Goal: Check status: Check status

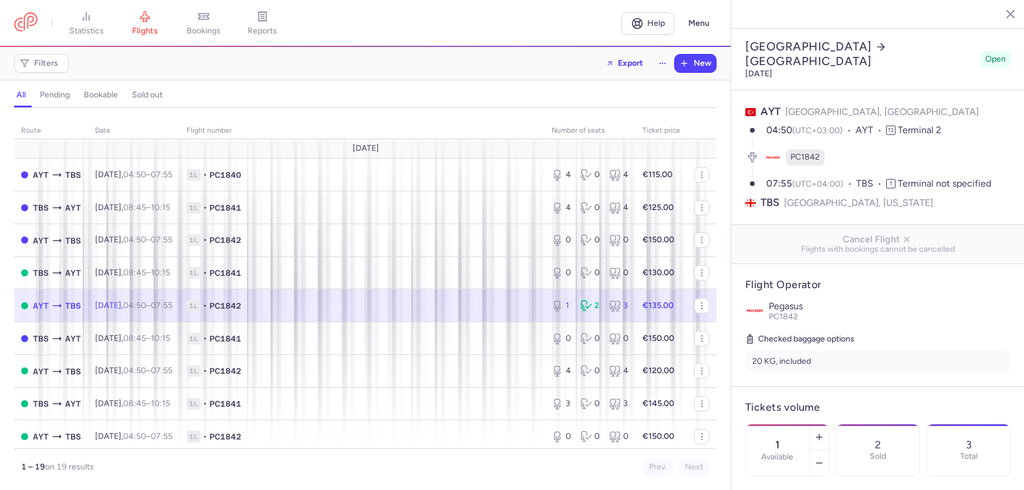
select select "hours"
click at [221, 35] on span "bookings" at bounding box center [204, 31] width 34 height 11
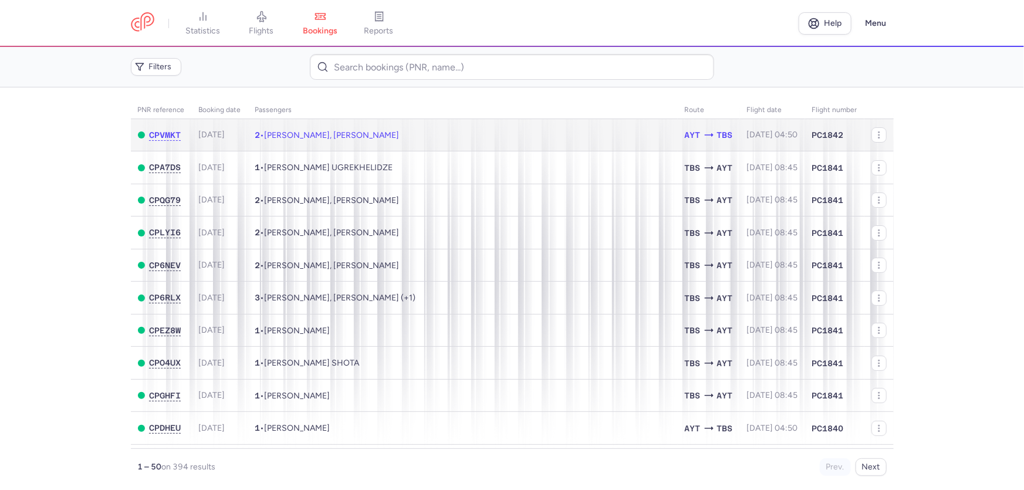
click at [354, 140] on span "[PERSON_NAME], [PERSON_NAME]" at bounding box center [332, 135] width 135 height 10
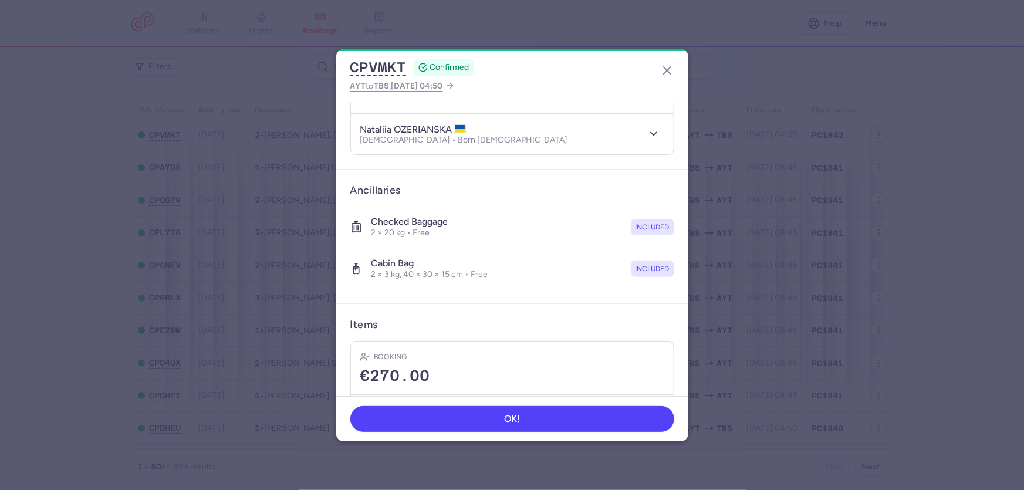
scroll to position [106, 0]
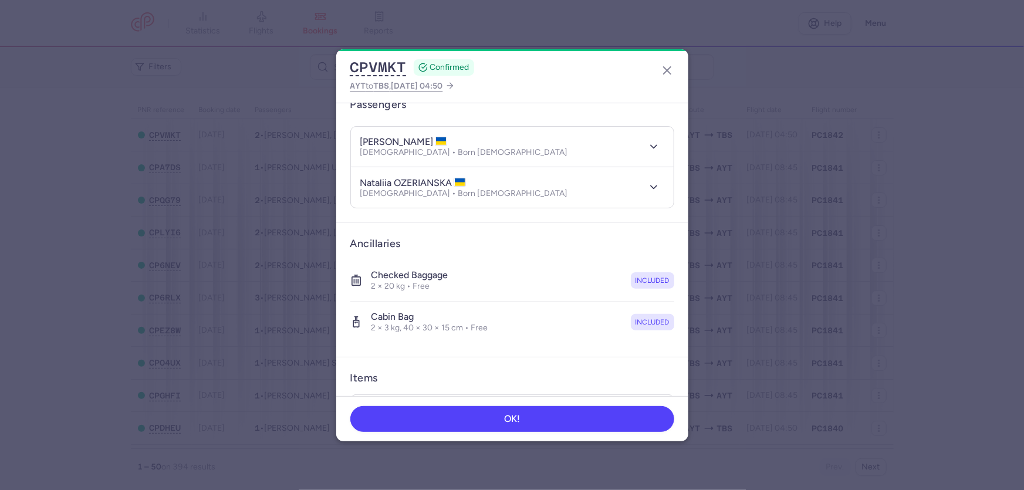
click at [440, 189] on h4 "nataliia OZERIANSKA" at bounding box center [413, 183] width 106 height 12
drag, startPoint x: 440, startPoint y: 238, endPoint x: 556, endPoint y: 336, distance: 152.0
click at [442, 189] on h4 "nataliia OZERIANSKA" at bounding box center [413, 183] width 106 height 12
copy h4 "OZERIANSKA"
